Goal: Find specific page/section: Find specific page/section

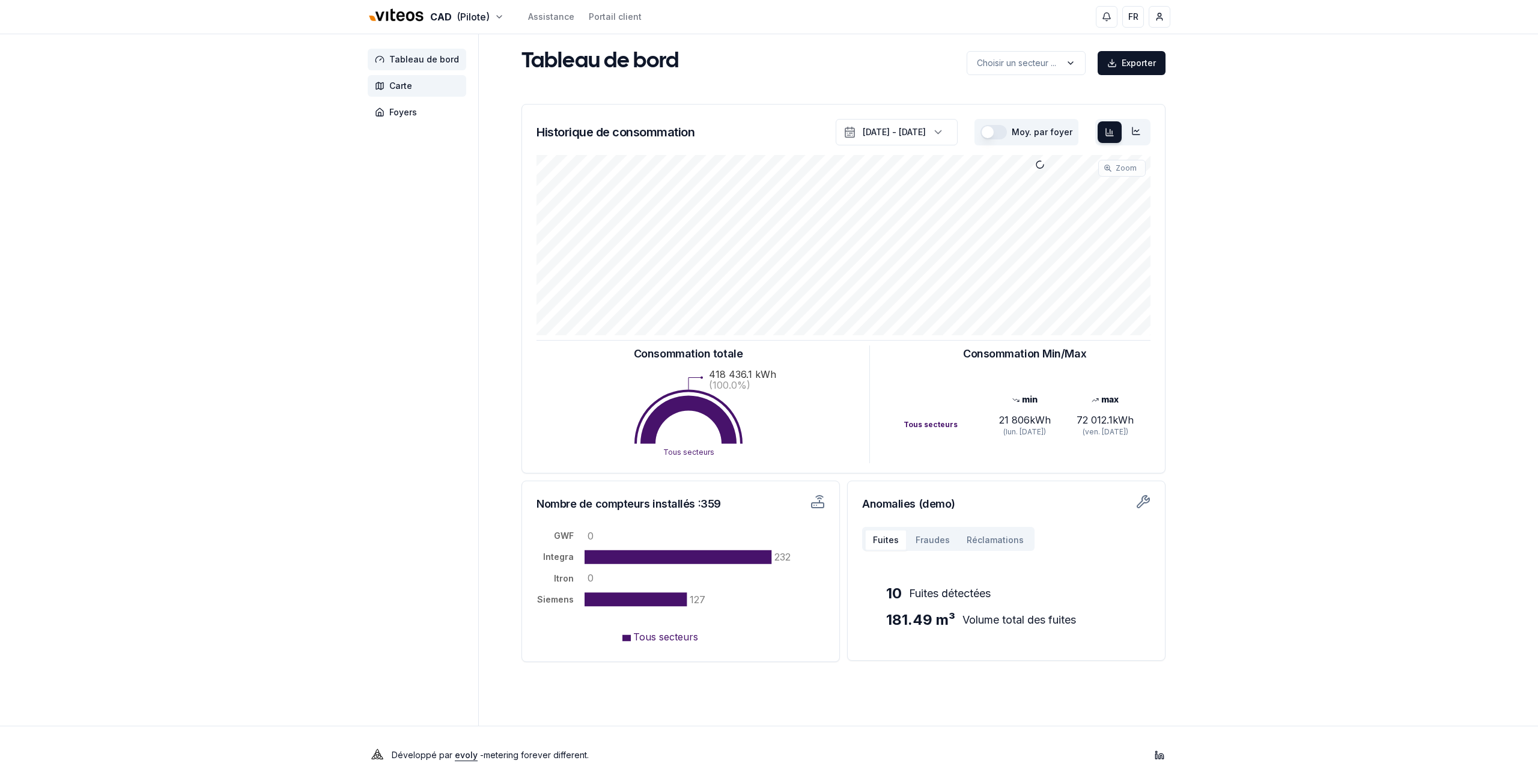
click at [386, 88] on span "Carte" at bounding box center [416, 86] width 99 height 21
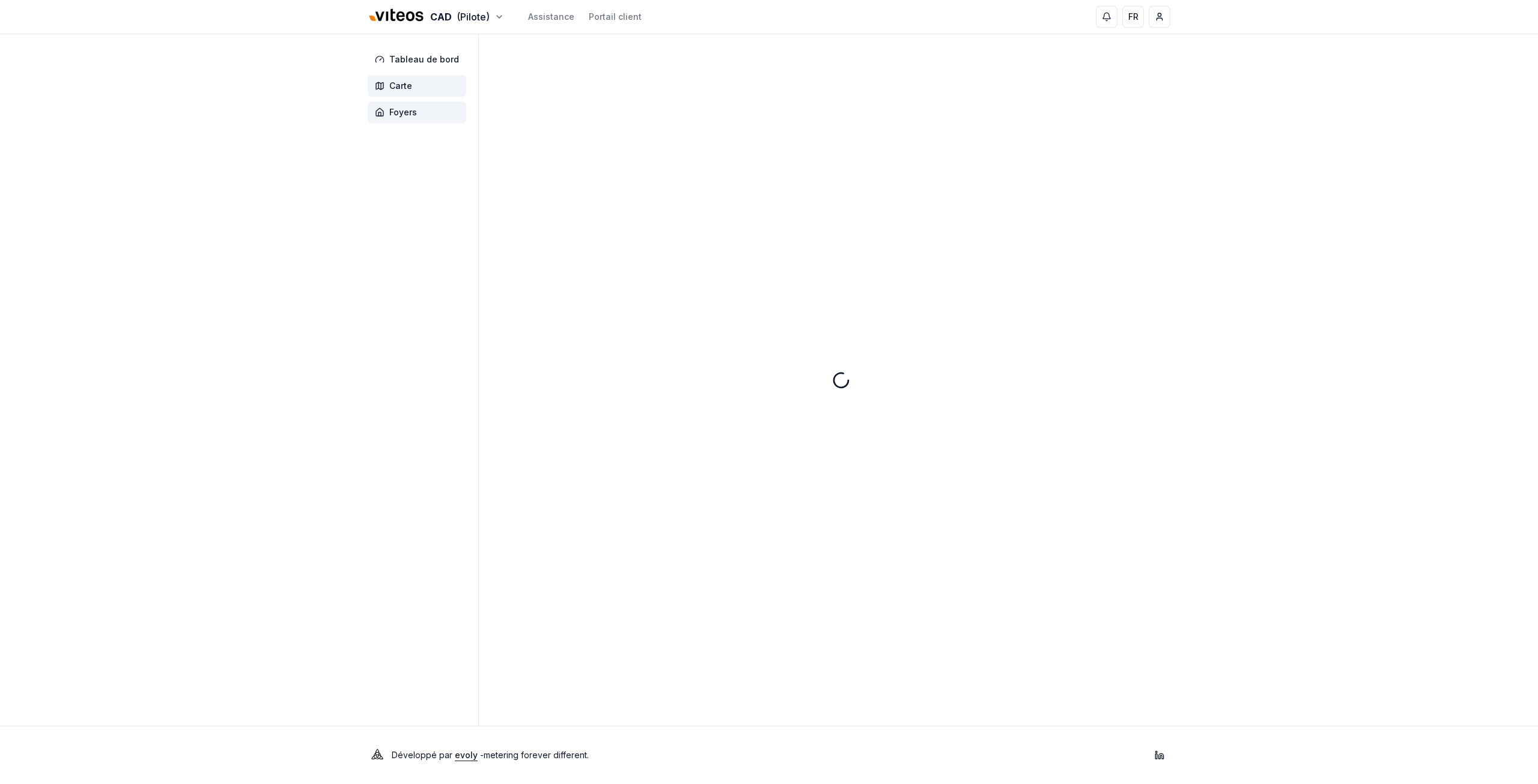
click at [407, 110] on span "Foyers" at bounding box center [403, 112] width 27 height 12
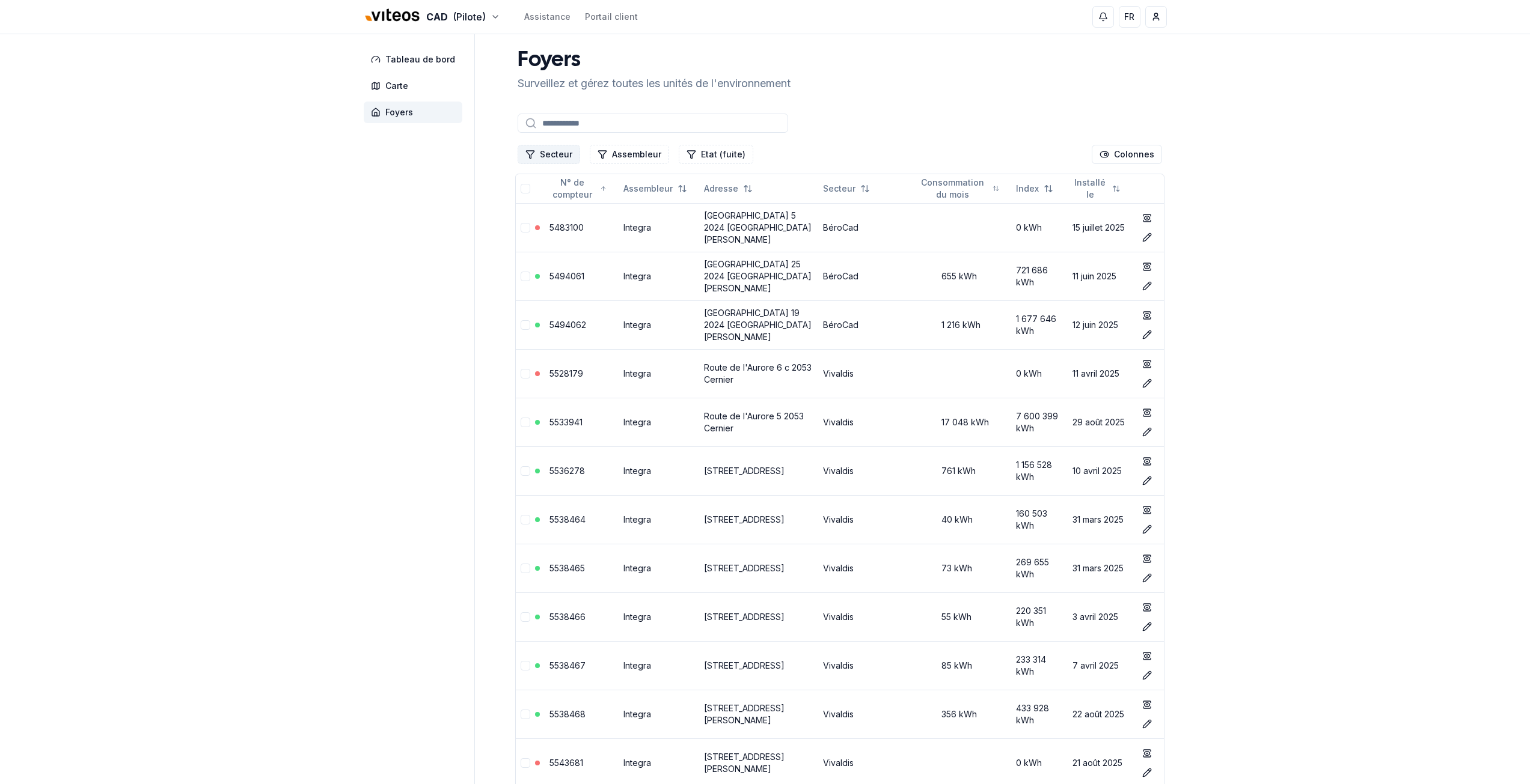
click at [558, 157] on button "Secteur" at bounding box center [549, 154] width 63 height 19
click at [551, 219] on span "Cadbar" at bounding box center [555, 225] width 29 height 12
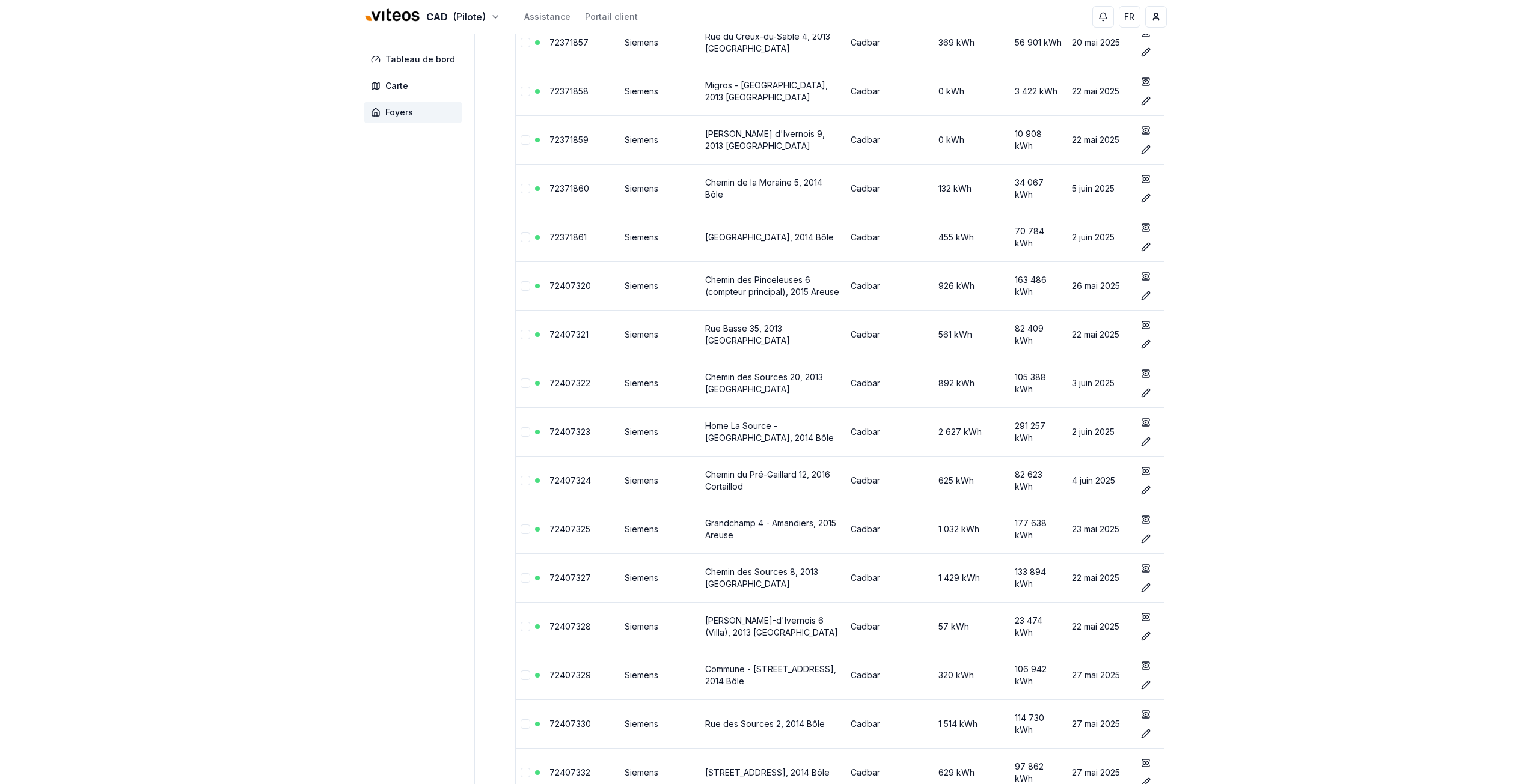
scroll to position [5120, 0]
